Goal: Task Accomplishment & Management: Manage account settings

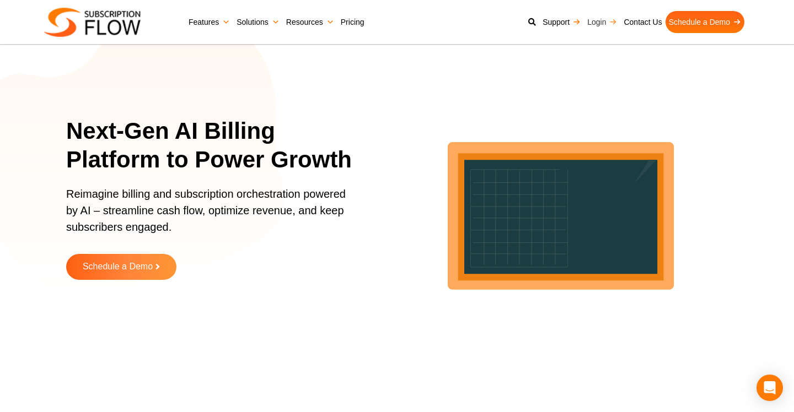
click at [595, 23] on link "Login" at bounding box center [602, 22] width 36 height 22
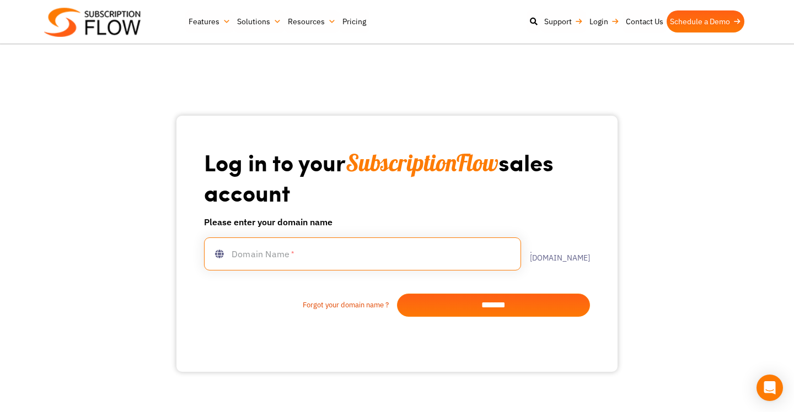
click at [362, 255] on input "text" at bounding box center [362, 254] width 317 height 33
type input "**********"
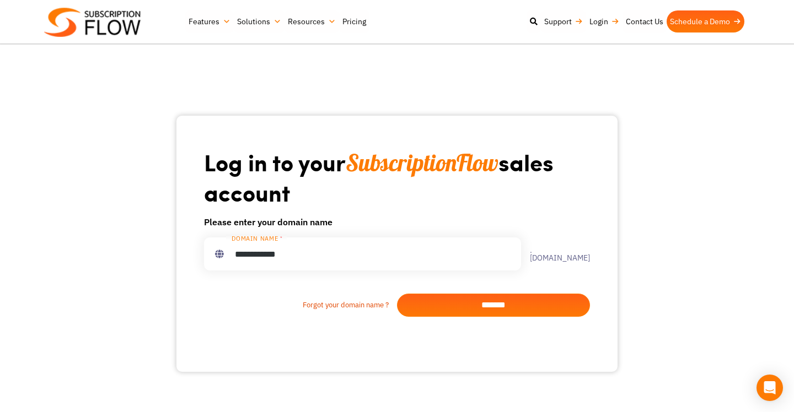
click at [513, 307] on input "*******" at bounding box center [493, 305] width 193 height 23
